Goal: Navigation & Orientation: Go to known website

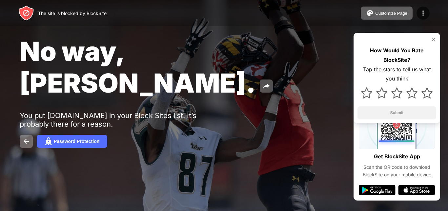
click at [433, 38] on img at bounding box center [433, 39] width 5 height 5
